Goal: Find specific page/section: Find specific page/section

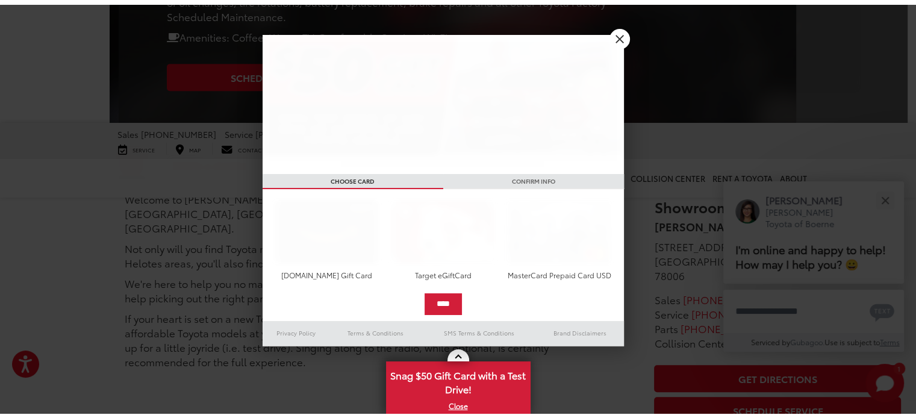
scroll to position [585, 0]
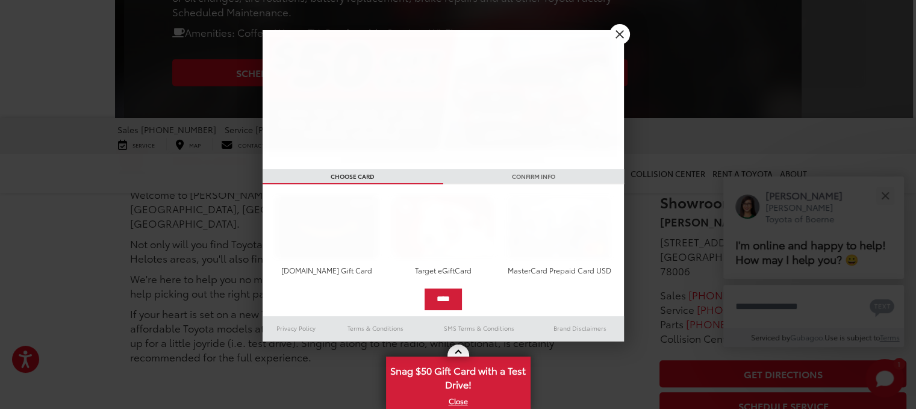
click at [546, 210] on img at bounding box center [559, 227] width 107 height 64
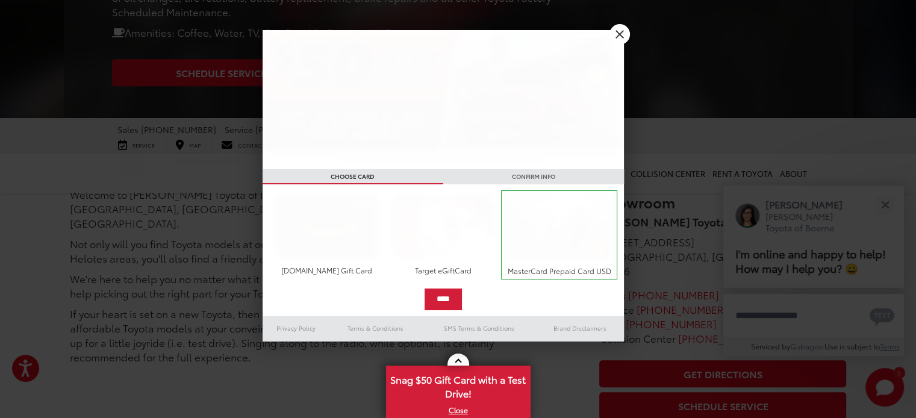
click at [501, 73] on img at bounding box center [443, 99] width 361 height 139
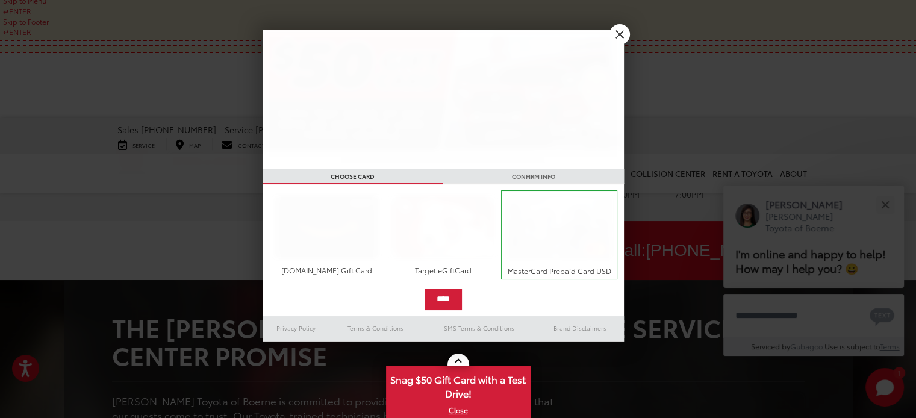
scroll to position [614, 0]
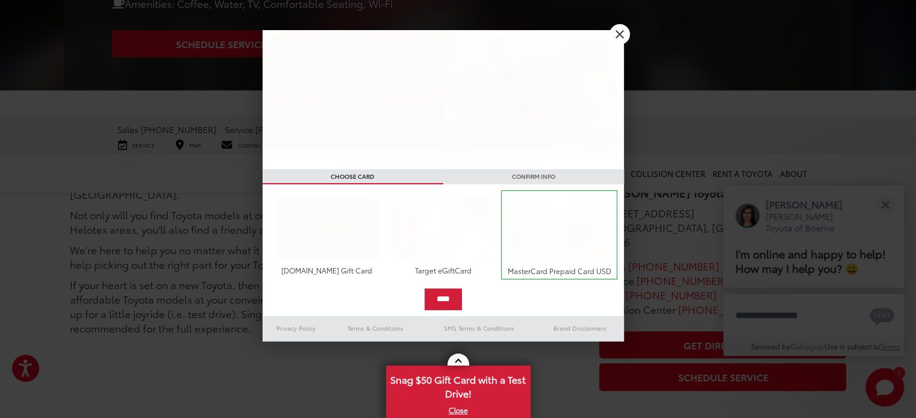
click at [359, 210] on img at bounding box center [326, 227] width 107 height 64
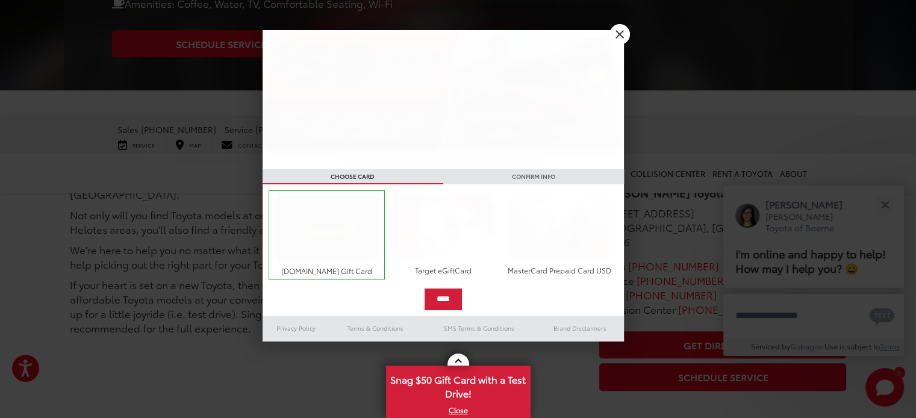
click at [396, 275] on div "Target eGiftCard" at bounding box center [443, 235] width 116 height 90
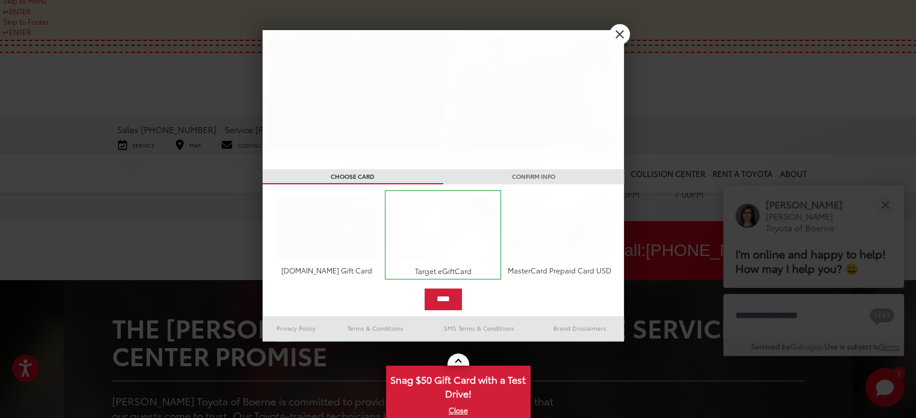
scroll to position [568, 0]
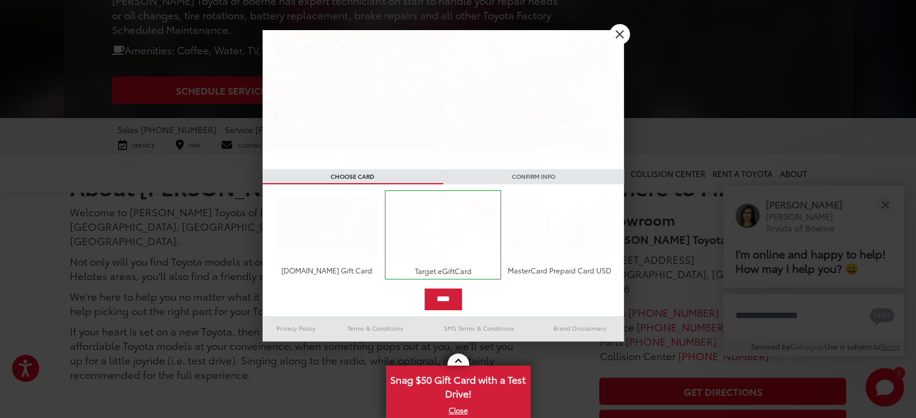
click at [537, 209] on img at bounding box center [559, 227] width 107 height 64
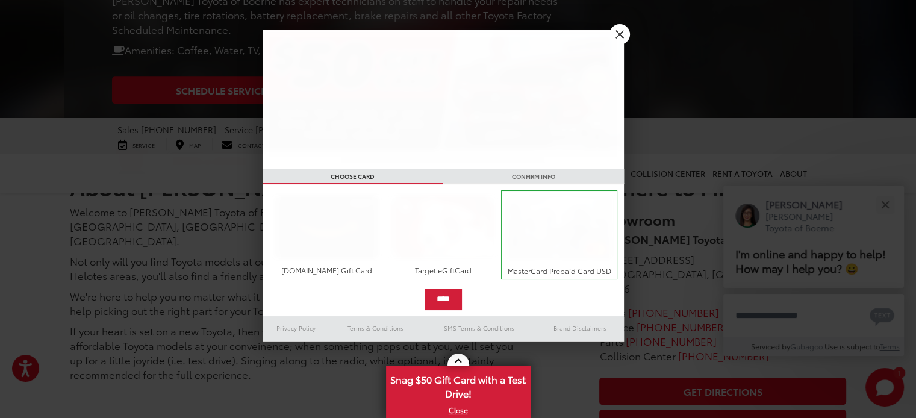
scroll to position [313, 0]
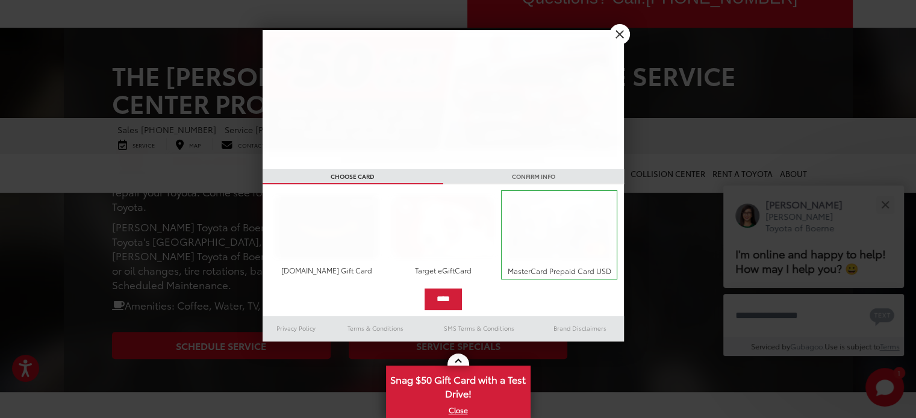
click at [412, 209] on img at bounding box center [443, 227] width 107 height 64
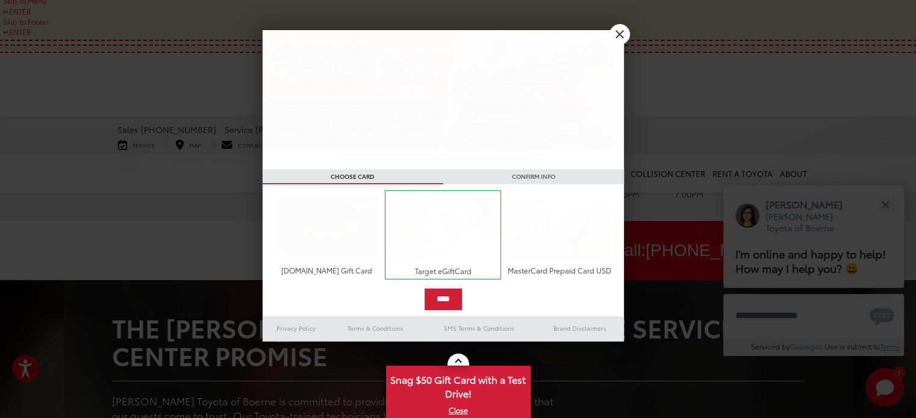
scroll to position [458, 0]
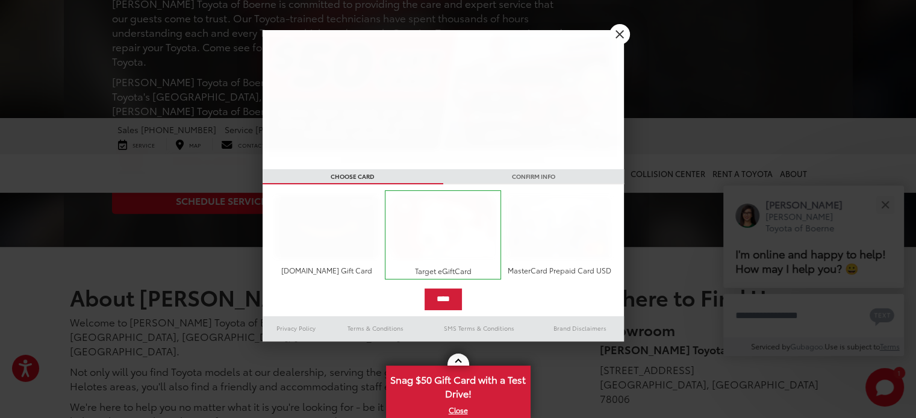
click at [525, 210] on img at bounding box center [559, 227] width 107 height 64
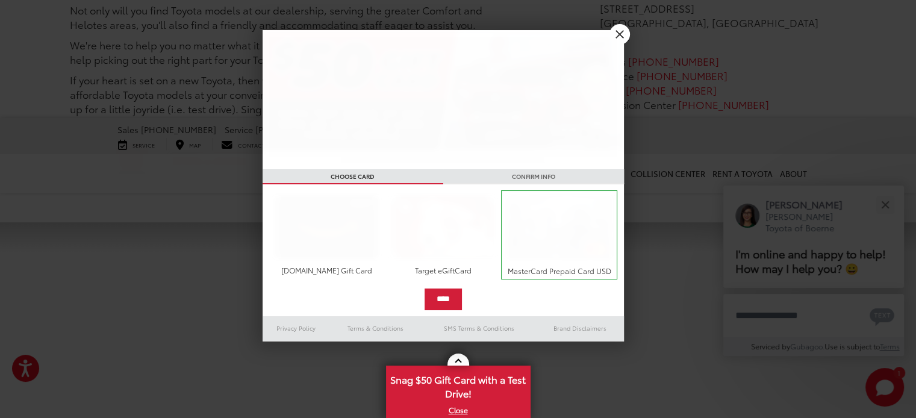
scroll to position [544, 0]
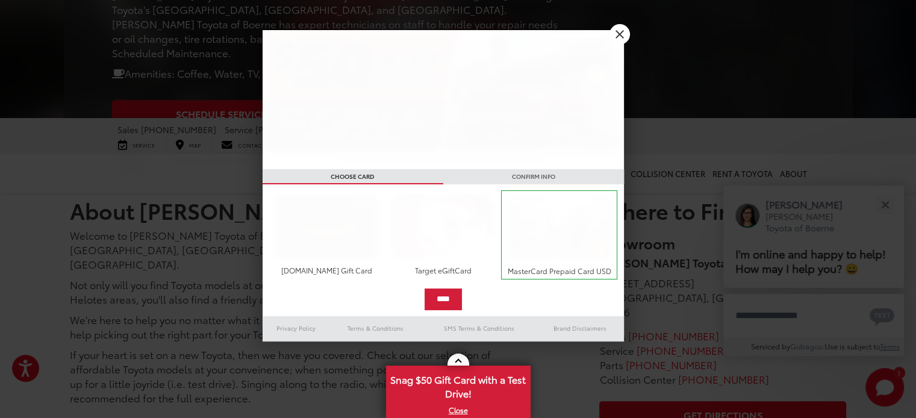
click at [345, 209] on img at bounding box center [326, 227] width 107 height 64
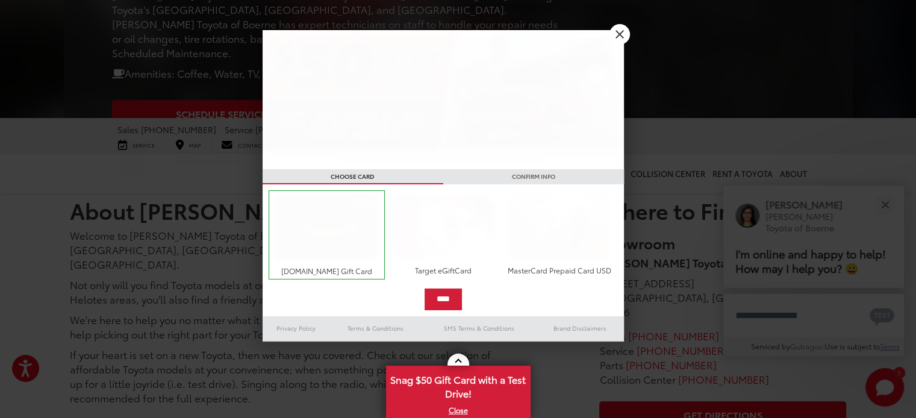
click at [345, 229] on img at bounding box center [326, 227] width 109 height 66
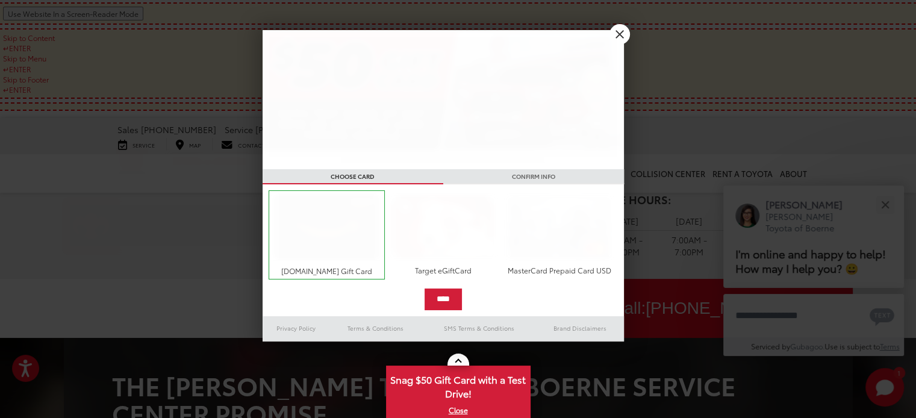
scroll to position [0, 0]
